Goal: Task Accomplishment & Management: Manage account settings

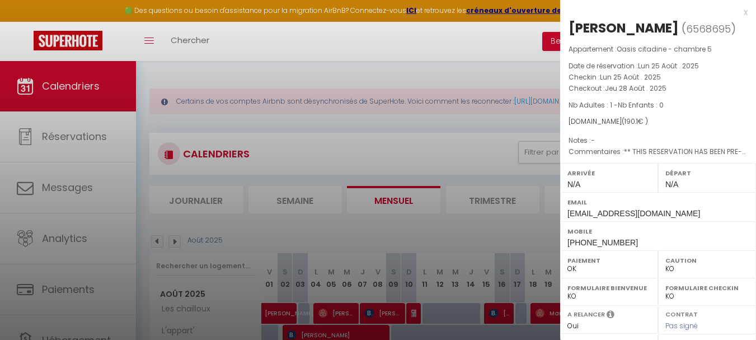
select select "KO"
select select "0"
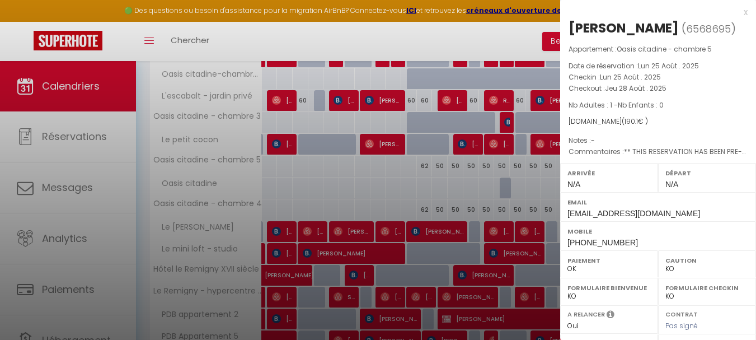
drag, startPoint x: 485, startPoint y: 177, endPoint x: 548, endPoint y: 187, distance: 63.4
click at [485, 177] on div at bounding box center [378, 170] width 756 height 340
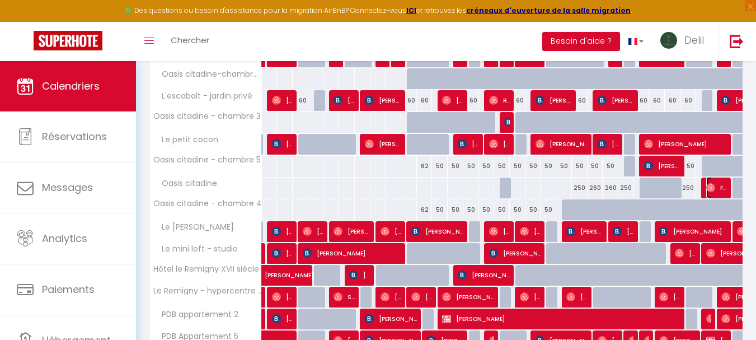
click at [709, 190] on img at bounding box center [710, 187] width 9 height 9
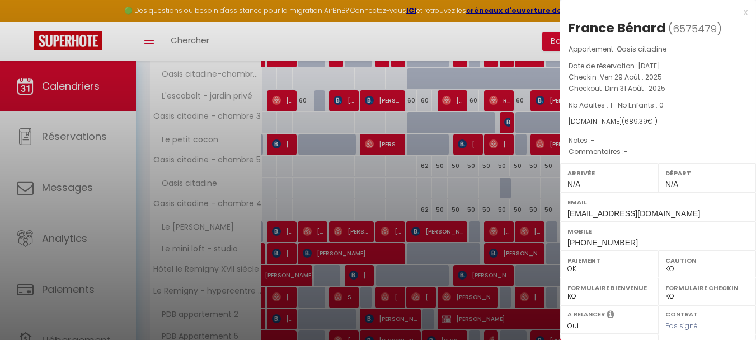
select select "OK"
select select "51695"
drag, startPoint x: 626, startPoint y: 30, endPoint x: 560, endPoint y: 29, distance: 65.4
click at [560, 29] on div "France Bénard ( 6575479 ) Appartement : Oasis citadine Date de réservation : [D…" at bounding box center [658, 261] width 196 height 485
copy div "France Bénard"
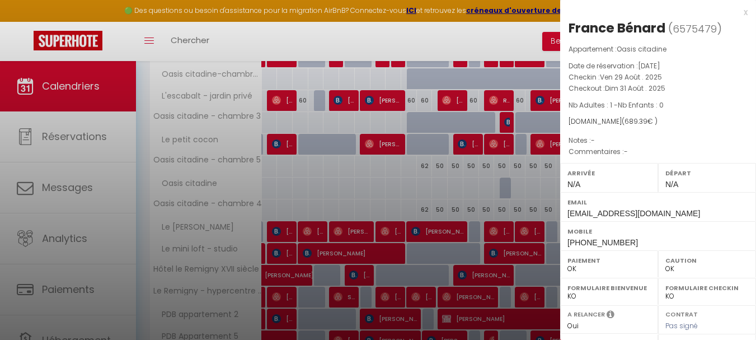
click at [429, 201] on div at bounding box center [378, 170] width 756 height 340
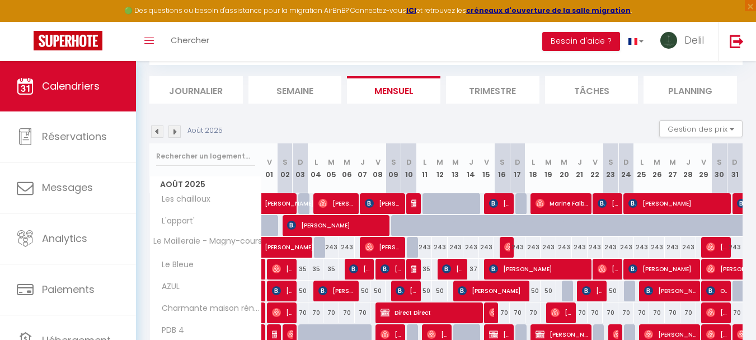
scroll to position [44, 0]
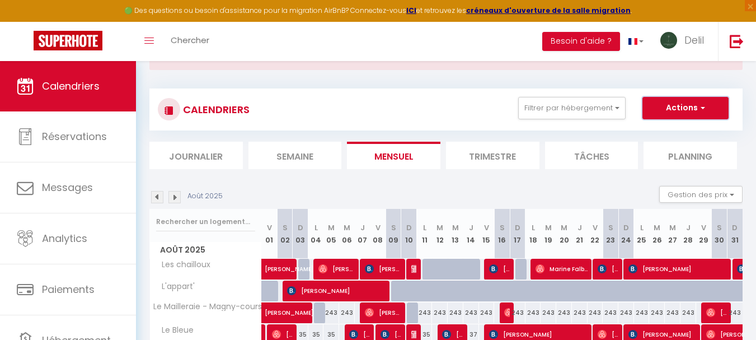
click at [668, 110] on button "Actions" at bounding box center [685, 108] width 86 height 22
click at [599, 112] on button "Filtrer par hébergement" at bounding box center [571, 108] width 107 height 22
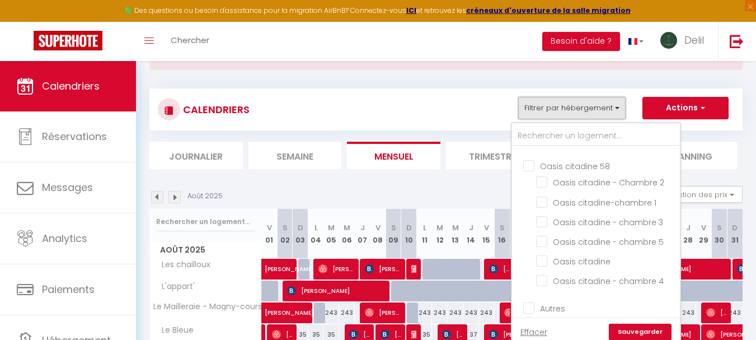
scroll to position [153, 0]
click at [530, 149] on input "Oasis citadine 58" at bounding box center [607, 146] width 168 height 11
checkbox input "true"
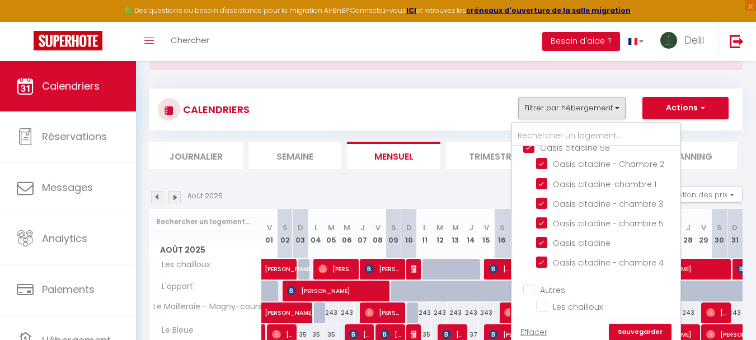
checkbox input "false"
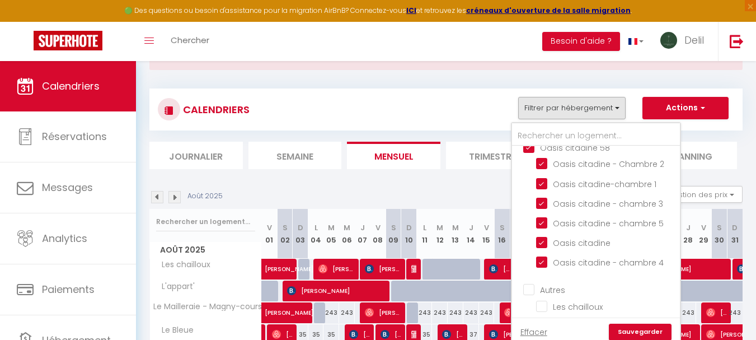
checkbox input "false"
checkbox input "true"
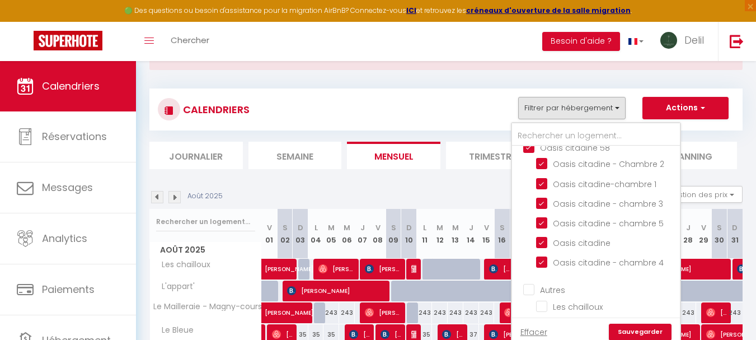
checkbox input "true"
checkbox input "false"
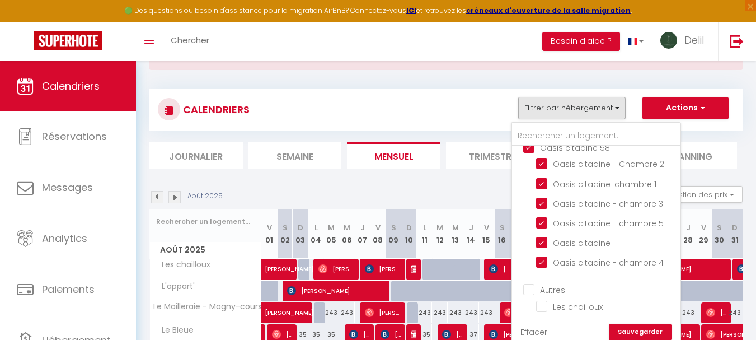
checkbox input "false"
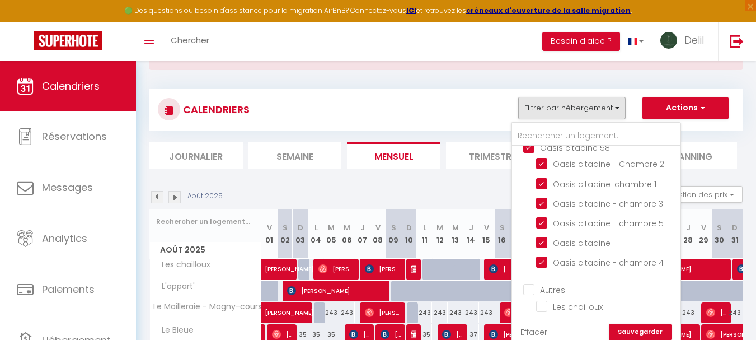
checkbox input "false"
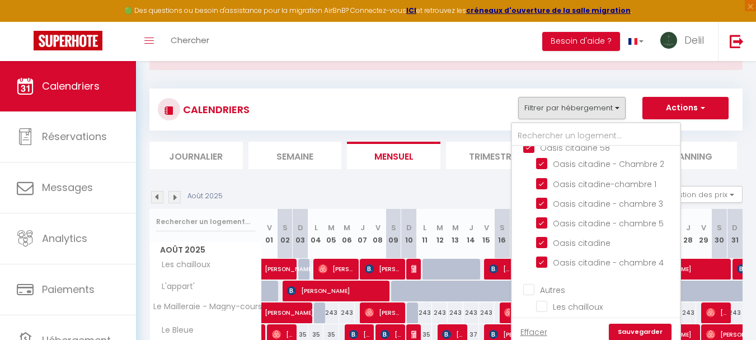
checkbox input "false"
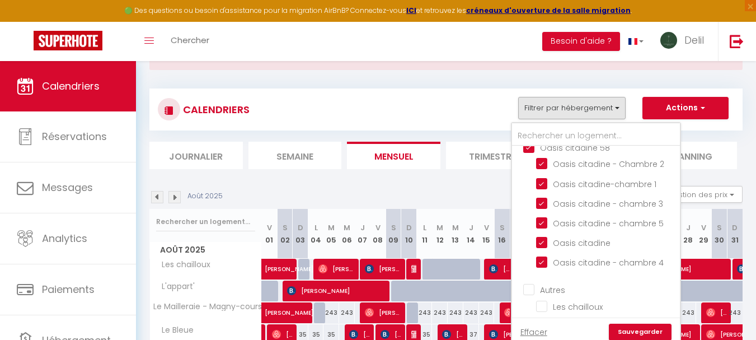
checkbox input "false"
click at [641, 323] on link "Sauvegarder" at bounding box center [640, 331] width 63 height 17
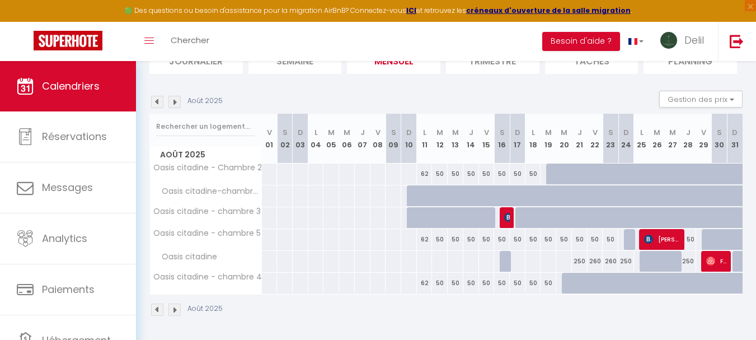
scroll to position [140, 0]
click at [507, 216] on img at bounding box center [508, 215] width 9 height 9
select select "KO"
select select
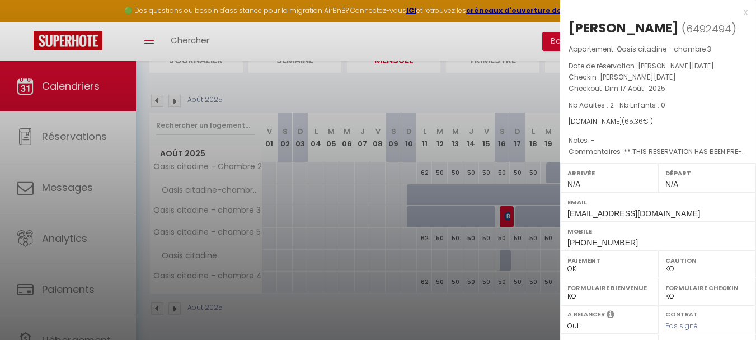
drag, startPoint x: 668, startPoint y: 31, endPoint x: 568, endPoint y: 31, distance: 100.1
click at [568, 31] on div "[PERSON_NAME]" at bounding box center [623, 28] width 110 height 18
copy div "[PERSON_NAME]"
click at [345, 190] on div at bounding box center [378, 170] width 756 height 340
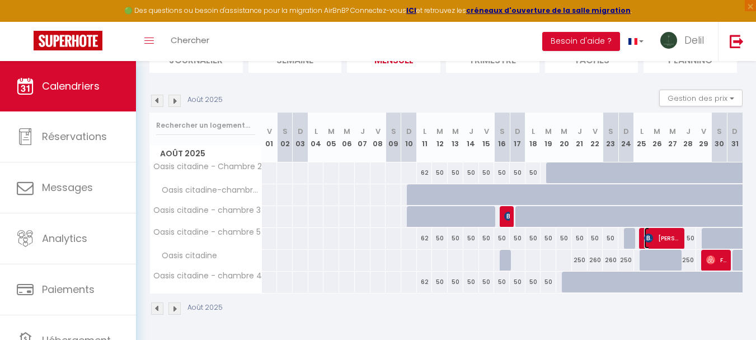
click at [667, 239] on span "[PERSON_NAME]" at bounding box center [662, 237] width 36 height 21
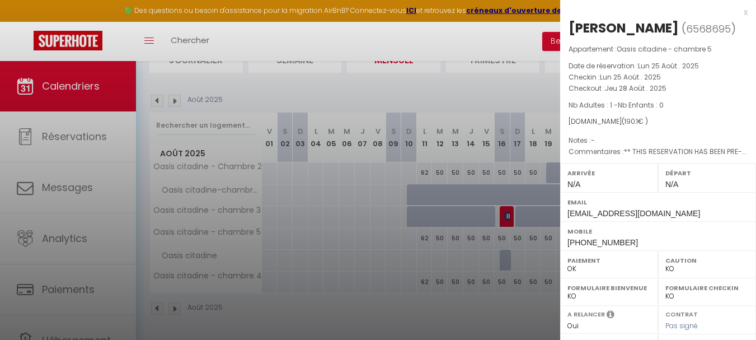
click at [357, 259] on div at bounding box center [378, 170] width 756 height 340
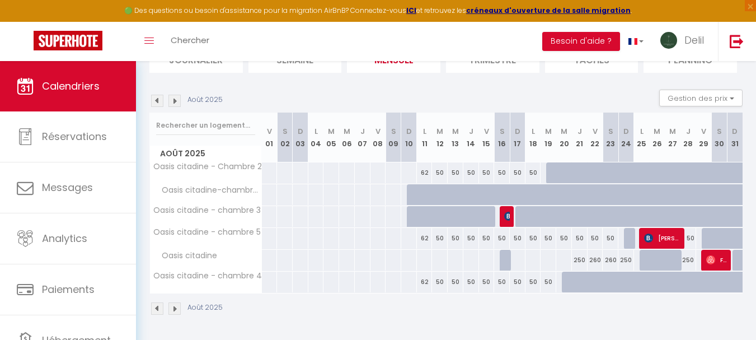
click at [176, 101] on img at bounding box center [174, 101] width 12 height 12
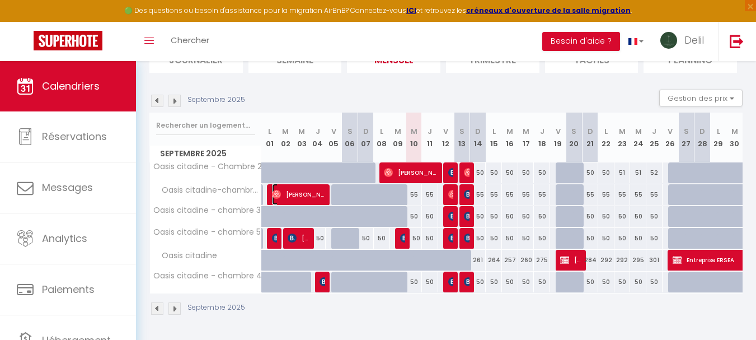
click at [291, 199] on span "[PERSON_NAME]" at bounding box center [299, 193] width 54 height 21
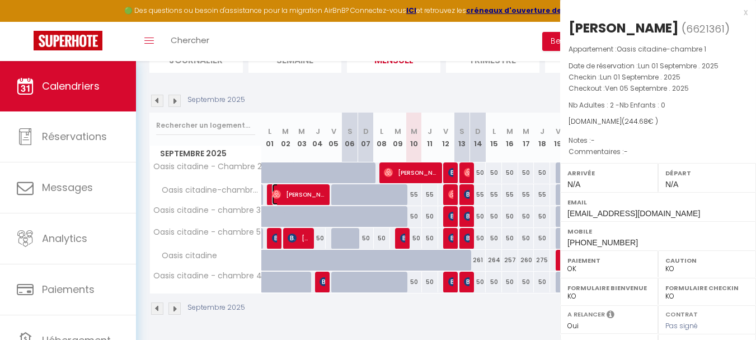
select select "OK"
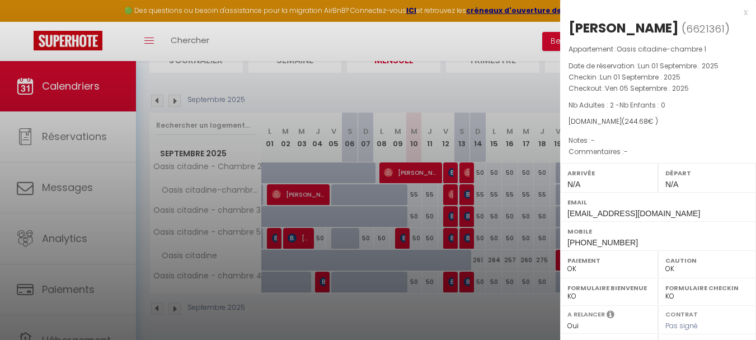
drag, startPoint x: 649, startPoint y: 29, endPoint x: 567, endPoint y: 30, distance: 82.8
click at [567, 30] on div "[PERSON_NAME] ( 6621361 ) Appartement : Oasis citadine-chambre 1 Date de réserv…" at bounding box center [658, 261] width 196 height 485
copy div "[PERSON_NAME]"
click at [300, 197] on div at bounding box center [378, 170] width 756 height 340
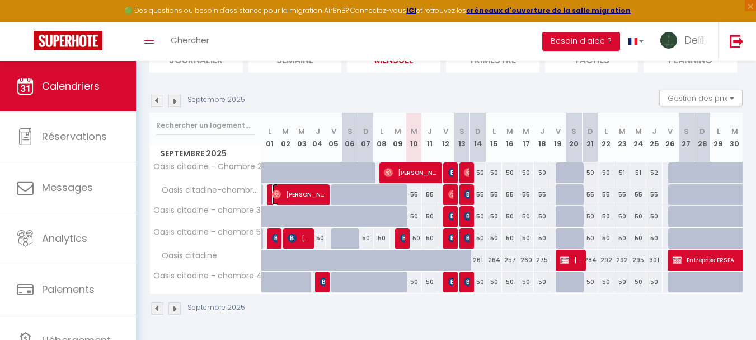
click at [300, 197] on span "[PERSON_NAME]" at bounding box center [299, 193] width 54 height 21
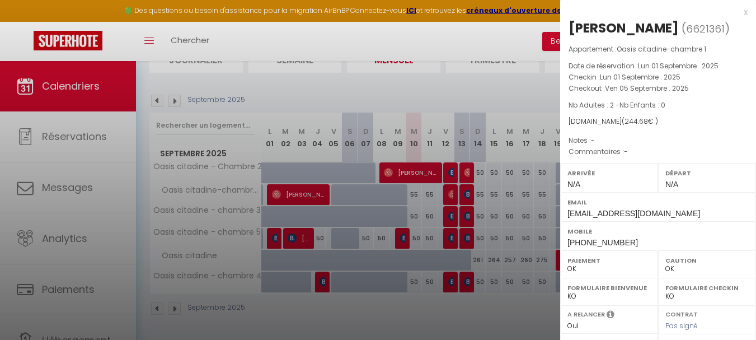
click at [379, 55] on div at bounding box center [378, 170] width 756 height 340
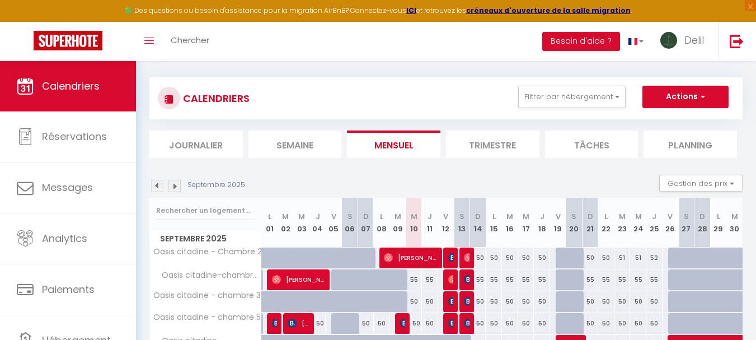
scroll to position [55, 0]
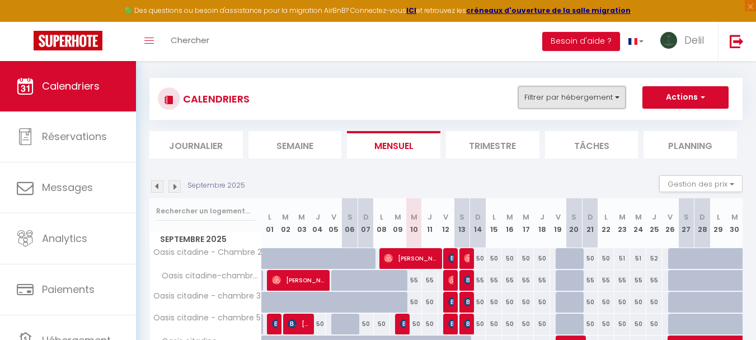
click at [564, 105] on button "Filtrer par hébergement" at bounding box center [571, 97] width 107 height 22
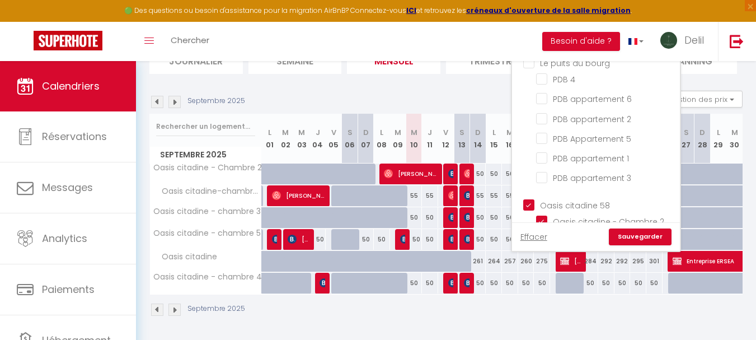
scroll to position [140, 0]
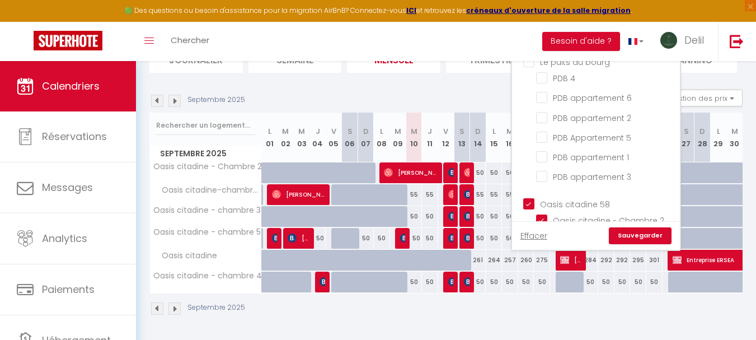
click at [529, 205] on input "Oasis citadine 58" at bounding box center [607, 202] width 168 height 11
checkbox input "false"
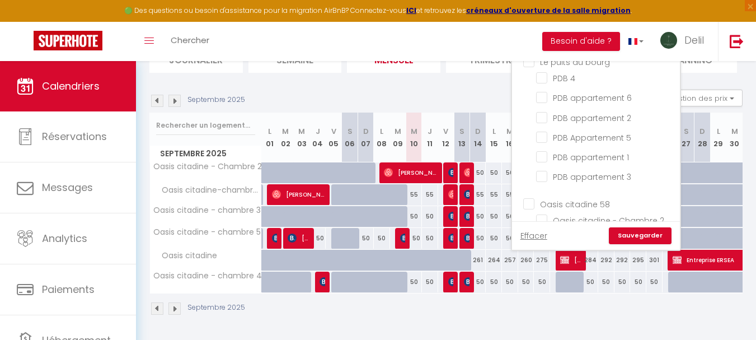
checkbox input "false"
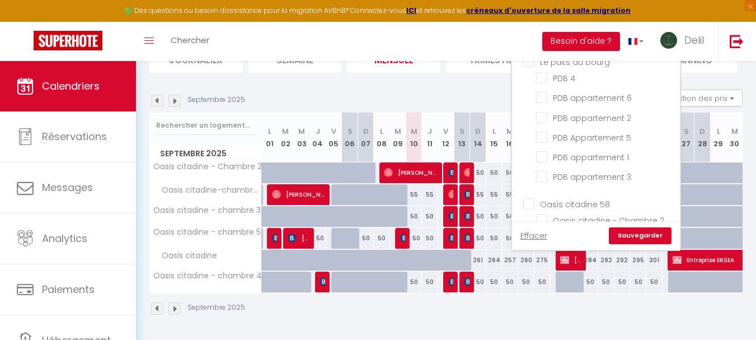
checkbox input "false"
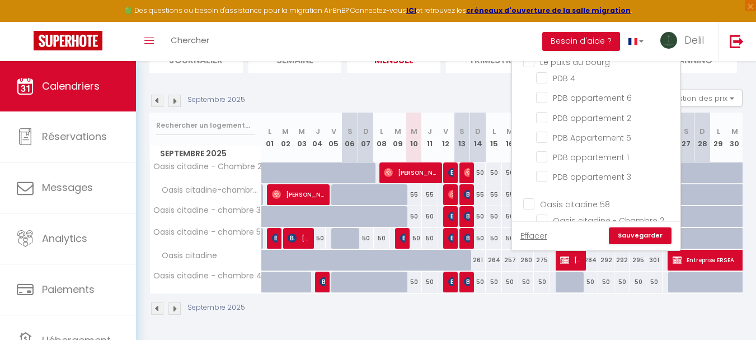
checkbox input "false"
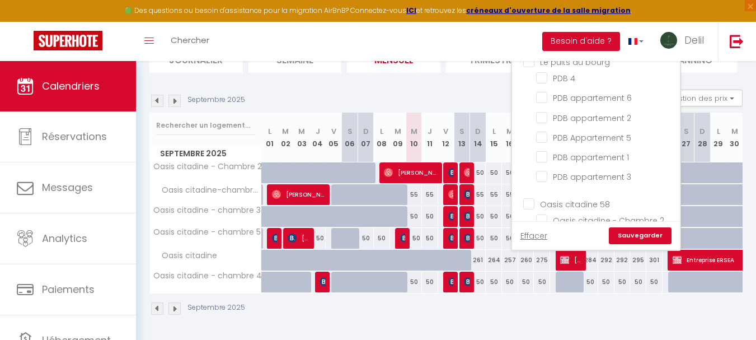
checkbox input "false"
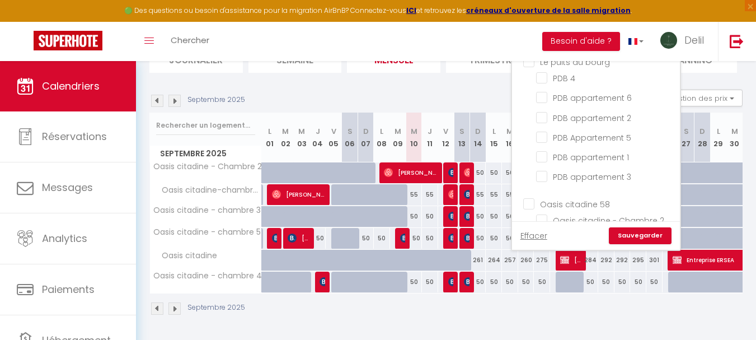
checkbox input "false"
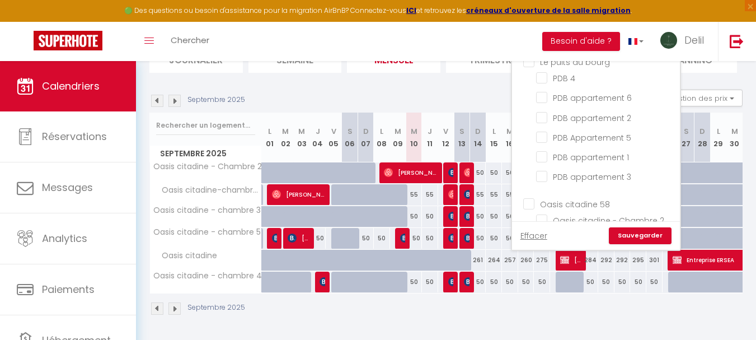
checkbox input "false"
click at [634, 236] on link "Sauvegarder" at bounding box center [640, 235] width 63 height 17
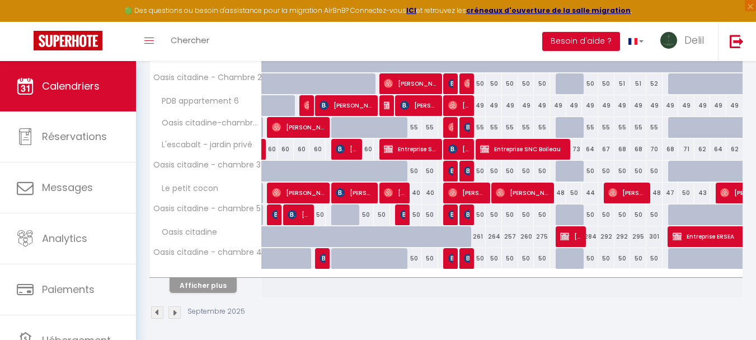
scroll to position [472, 0]
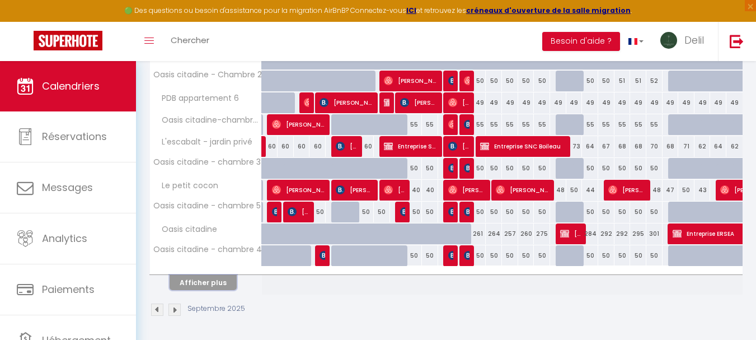
click at [205, 286] on button "Afficher plus" at bounding box center [202, 282] width 67 height 15
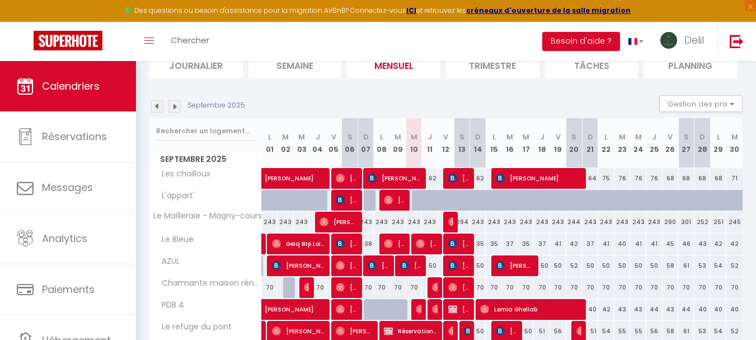
scroll to position [107, 0]
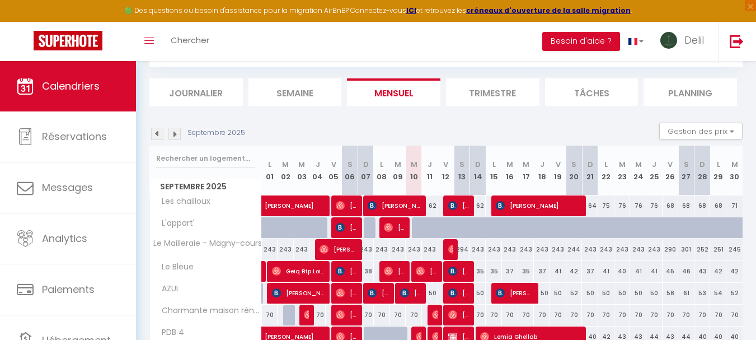
click at [154, 139] on img at bounding box center [157, 134] width 12 height 12
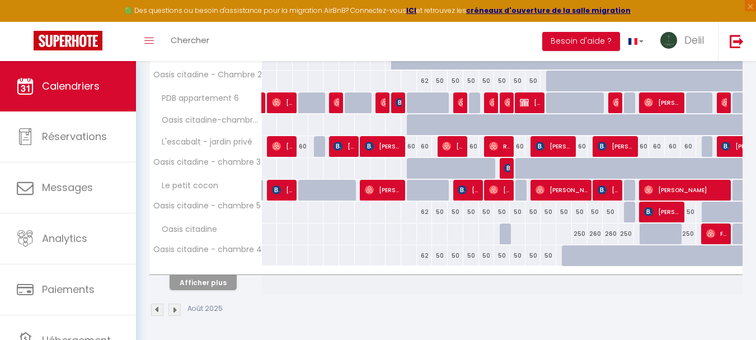
scroll to position [473, 0]
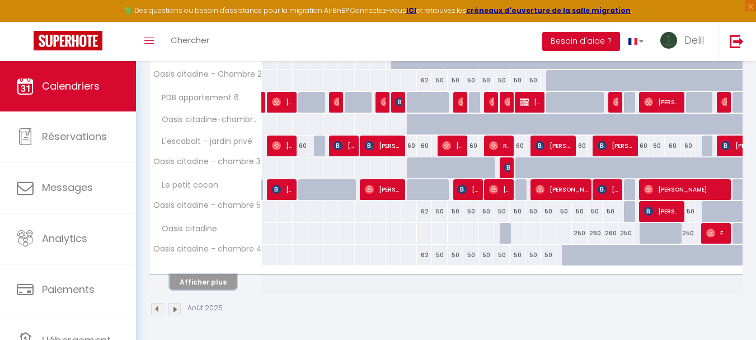
click at [186, 288] on button "Afficher plus" at bounding box center [202, 281] width 67 height 15
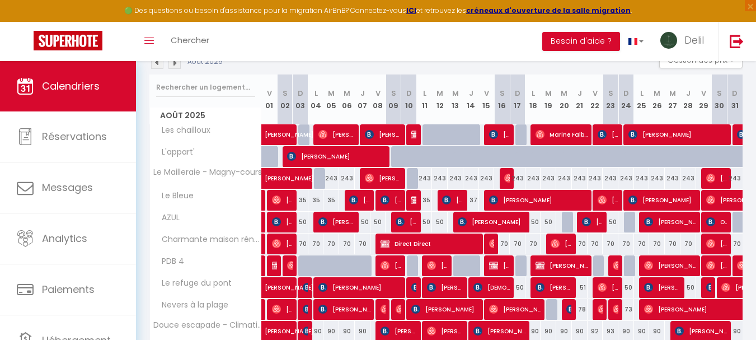
scroll to position [178, 0]
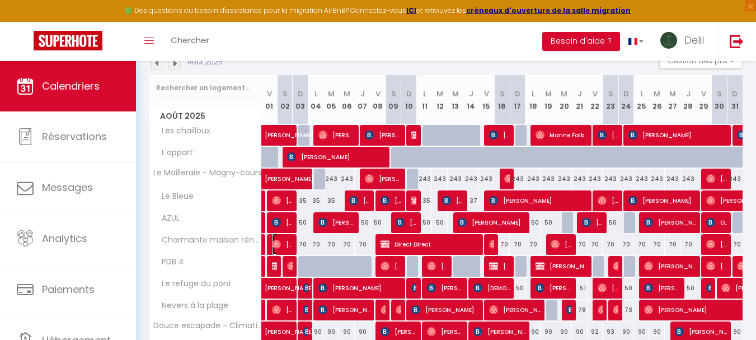
click at [286, 241] on span "[PERSON_NAME]" at bounding box center [282, 243] width 21 height 21
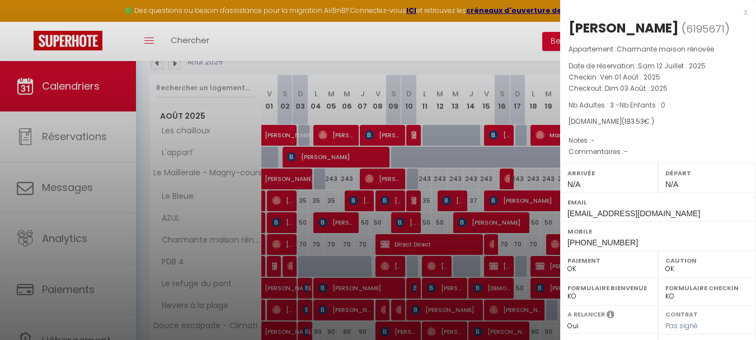
drag, startPoint x: 686, startPoint y: 30, endPoint x: 572, endPoint y: 23, distance: 113.7
click at [572, 23] on div "[PERSON_NAME]" at bounding box center [623, 28] width 110 height 18
copy div "[PERSON_NAME]"
click at [432, 238] on div at bounding box center [378, 170] width 756 height 340
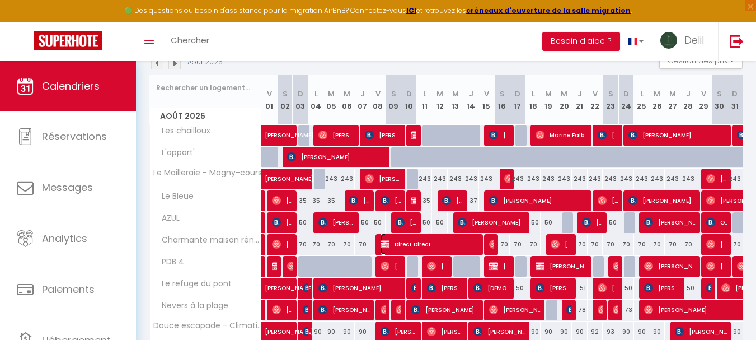
click at [432, 238] on span "Direct Direct" at bounding box center [429, 243] width 99 height 21
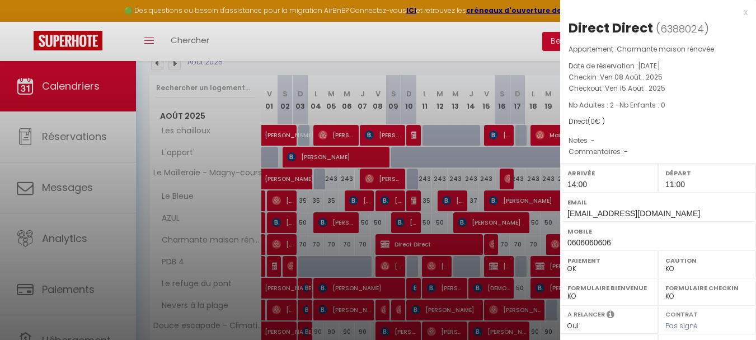
click at [492, 246] on div at bounding box center [378, 170] width 756 height 340
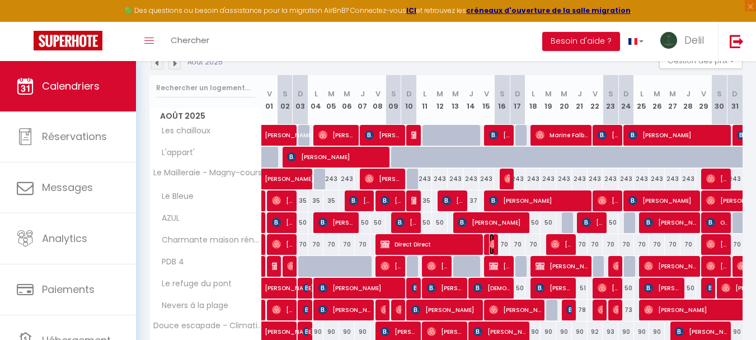
click at [493, 242] on img at bounding box center [493, 243] width 9 height 9
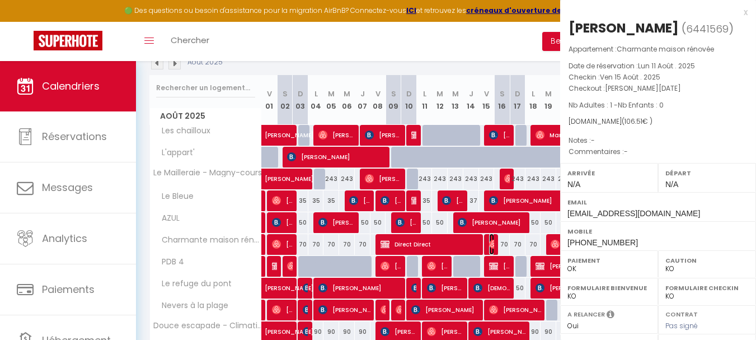
select select "OK"
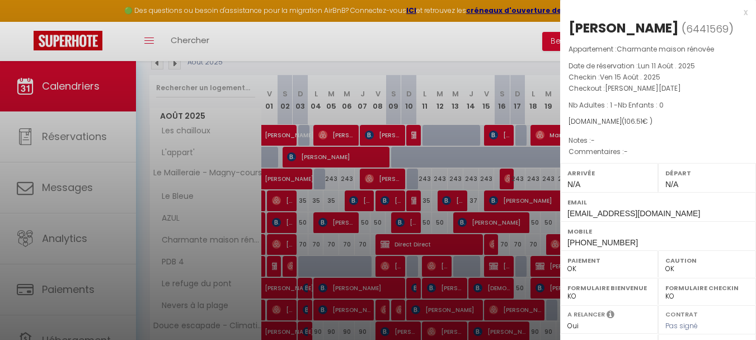
drag, startPoint x: 597, startPoint y: 35, endPoint x: 560, endPoint y: 34, distance: 37.0
click at [560, 34] on div "[PERSON_NAME] ( 6441569 ) Appartement : Charmante maison rénovée Date de réserv…" at bounding box center [658, 261] width 196 height 485
copy div "[PERSON_NAME]"
click at [515, 252] on div at bounding box center [378, 170] width 756 height 340
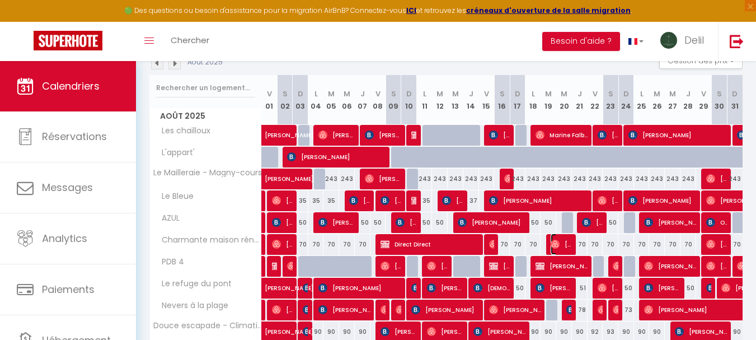
click at [553, 242] on img at bounding box center [554, 243] width 9 height 9
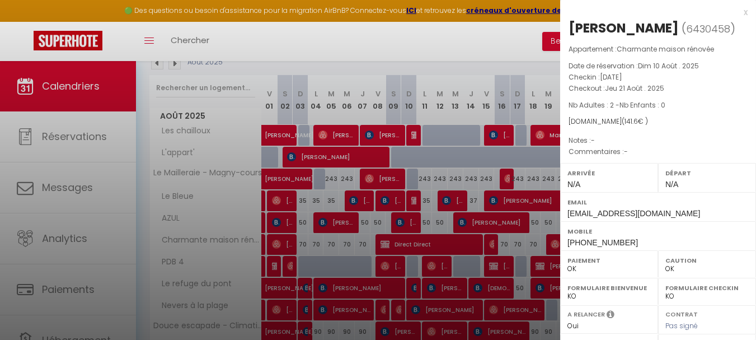
drag, startPoint x: 650, startPoint y: 28, endPoint x: 573, endPoint y: 21, distance: 78.0
click at [573, 21] on h2 "[PERSON_NAME] ( 6430458 )" at bounding box center [657, 28] width 179 height 19
copy h2 "[PERSON_NAME]"
click at [507, 258] on div at bounding box center [378, 170] width 756 height 340
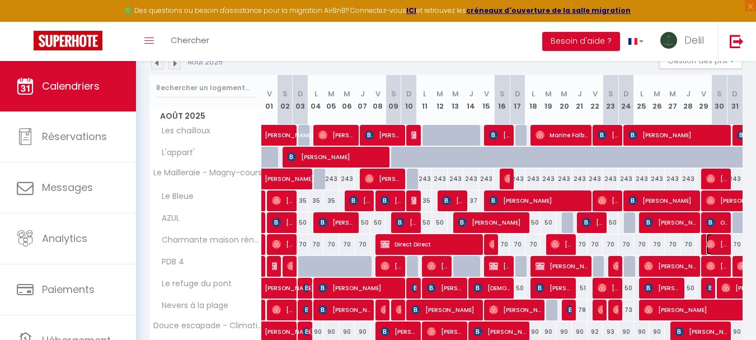
click at [722, 237] on span "[PERSON_NAME]" at bounding box center [716, 243] width 21 height 21
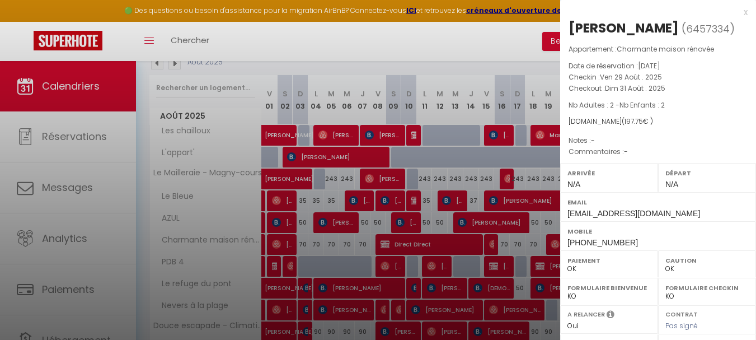
drag, startPoint x: 594, startPoint y: 30, endPoint x: 565, endPoint y: 22, distance: 30.0
click at [565, 22] on div "[PERSON_NAME] ( 6457334 ) Appartement : Charmante maison rénovée Date de réserv…" at bounding box center [658, 261] width 196 height 485
copy div "[PERSON_NAME]"
